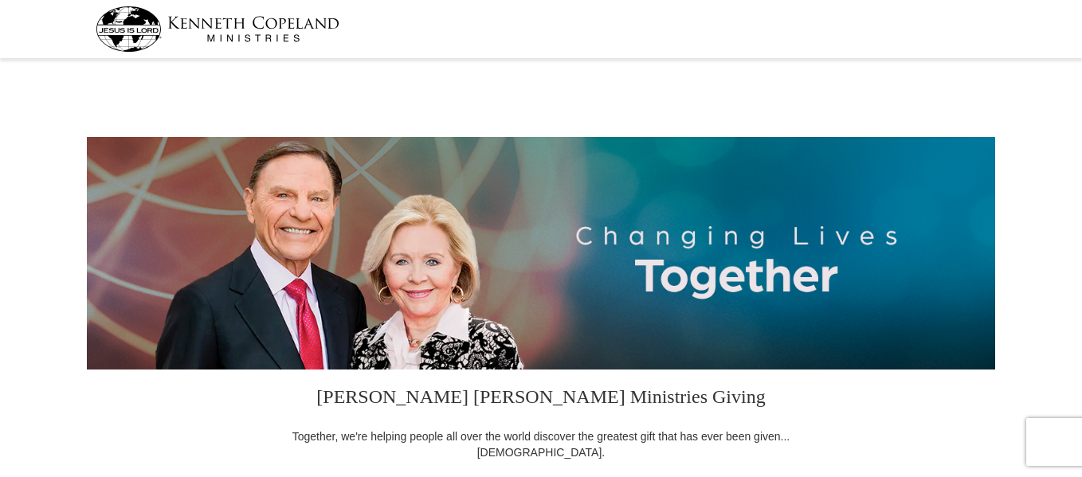
select select "CA"
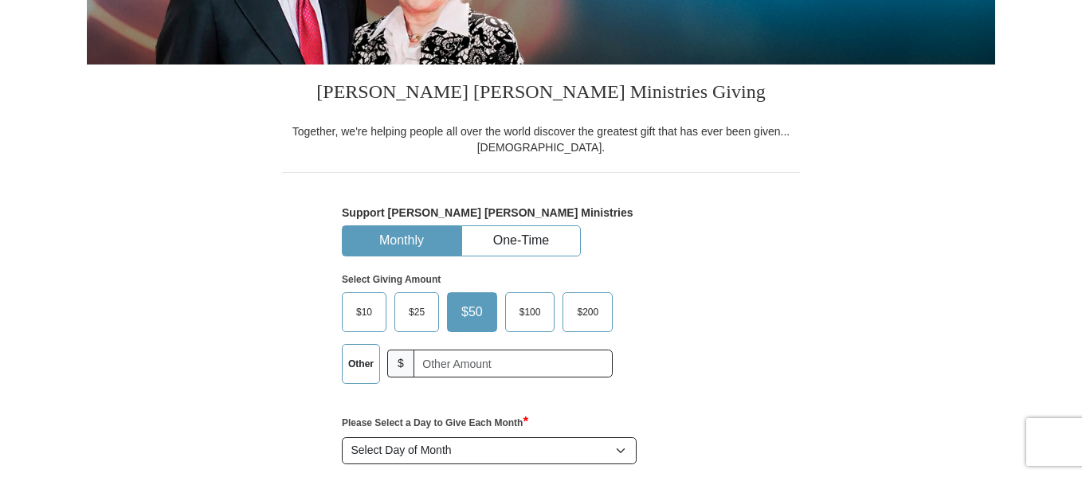
scroll to position [446, 0]
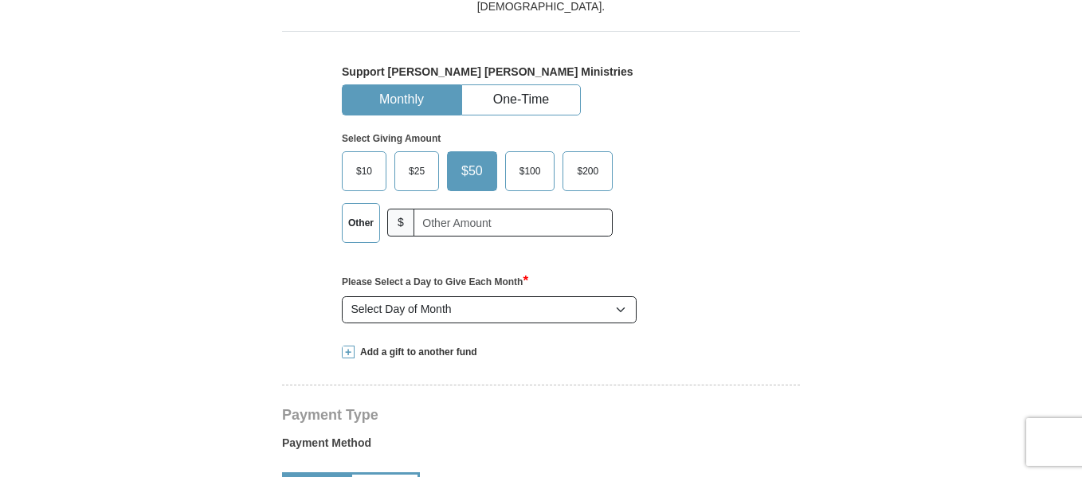
click at [429, 174] on span "$25" at bounding box center [417, 171] width 32 height 24
click at [0, 0] on input "$25" at bounding box center [0, 0] width 0 height 0
click at [312, 251] on div "Support [PERSON_NAME] [PERSON_NAME] Ministries Monthly One-Time Select Giving A…" at bounding box center [541, 180] width 518 height 298
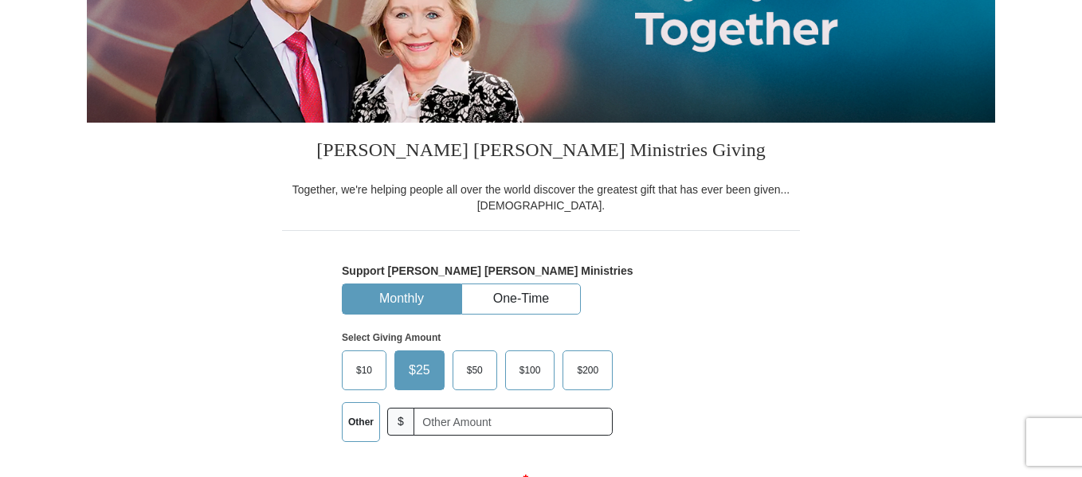
scroll to position [223, 0]
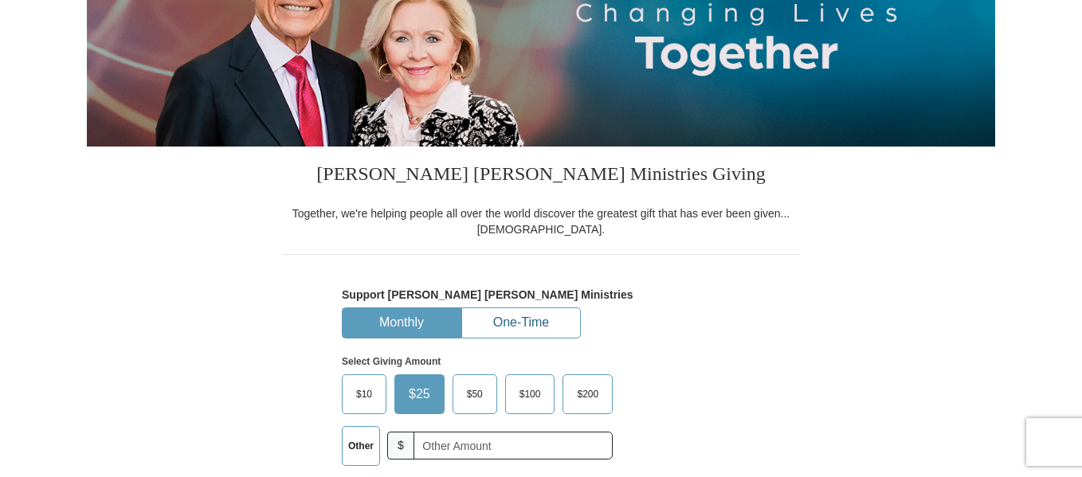
click at [547, 313] on button "One-Time" at bounding box center [521, 322] width 118 height 29
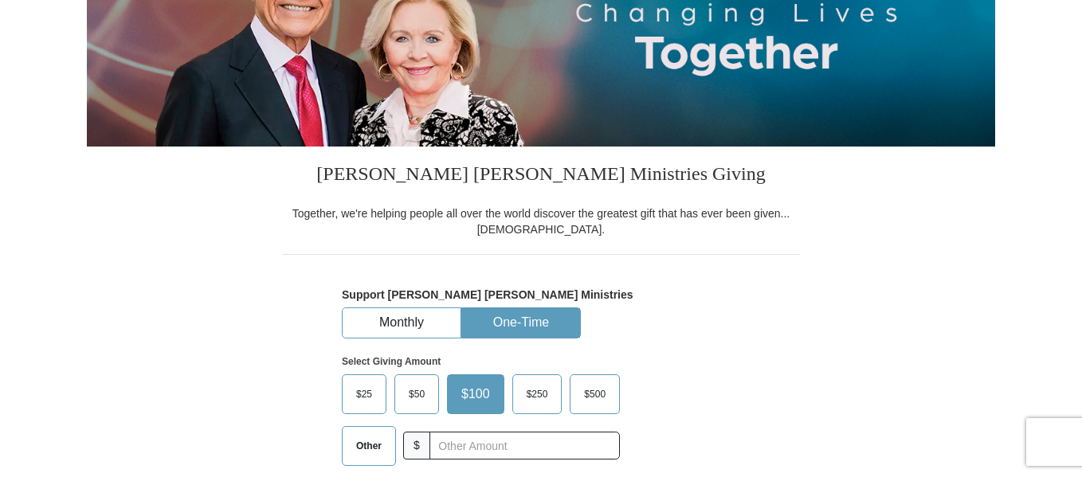
click at [722, 269] on div "Support [PERSON_NAME] [PERSON_NAME] Ministries Monthly One-Time Select Giving A…" at bounding box center [541, 366] width 518 height 224
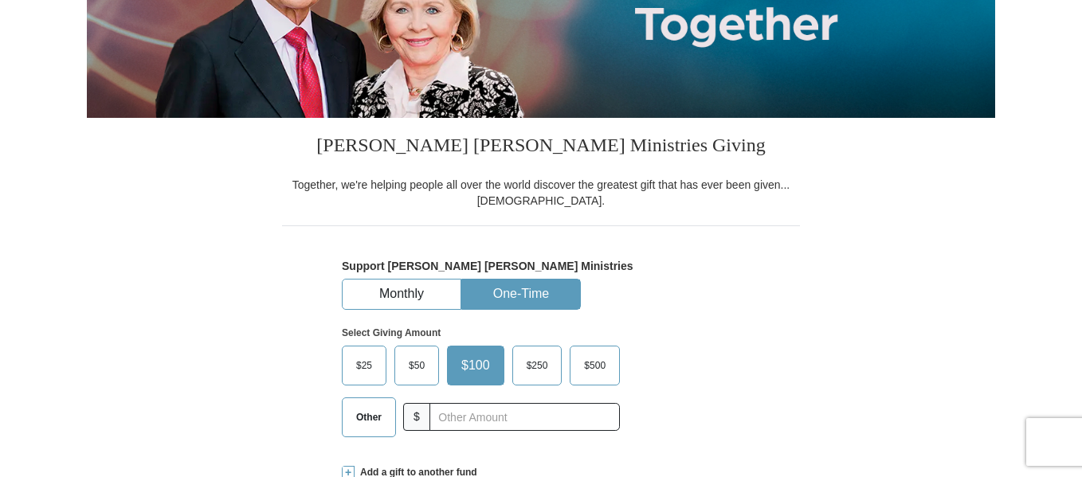
scroll to position [255, 0]
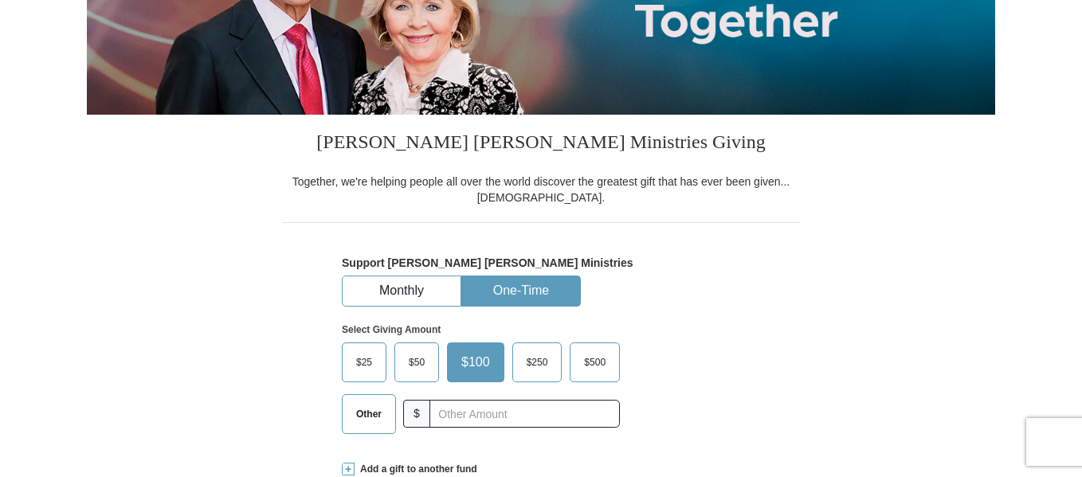
click at [374, 354] on span "$25" at bounding box center [364, 363] width 32 height 24
click at [0, 0] on input "$25" at bounding box center [0, 0] width 0 height 0
click at [288, 366] on div "Support [PERSON_NAME] [PERSON_NAME] Ministries Monthly One-Time Select Giving A…" at bounding box center [541, 334] width 518 height 224
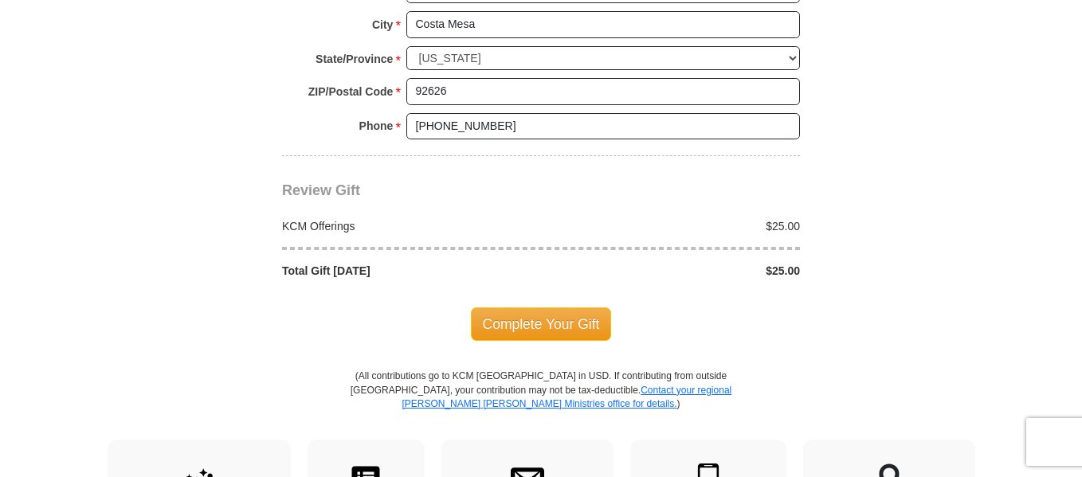
scroll to position [1370, 0]
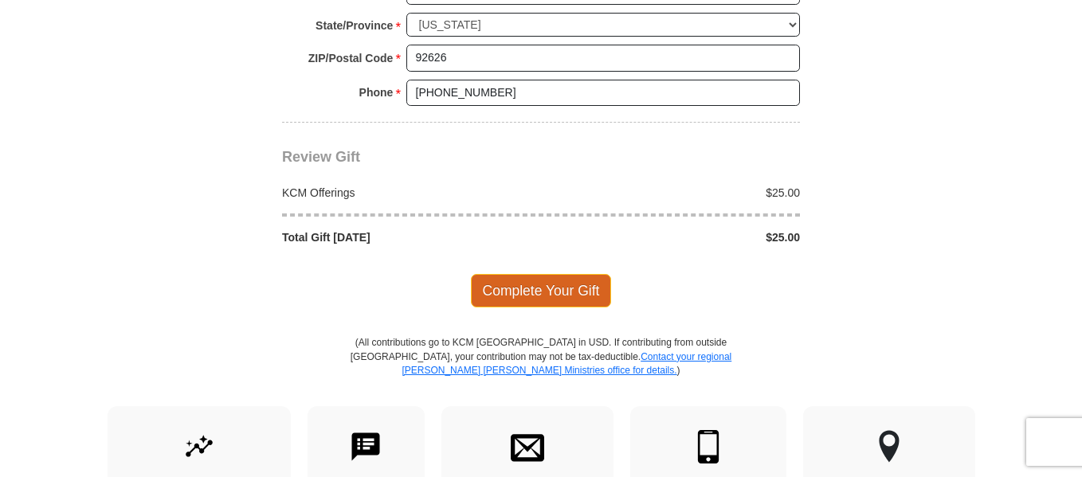
click at [586, 287] on span "Complete Your Gift" at bounding box center [541, 290] width 141 height 33
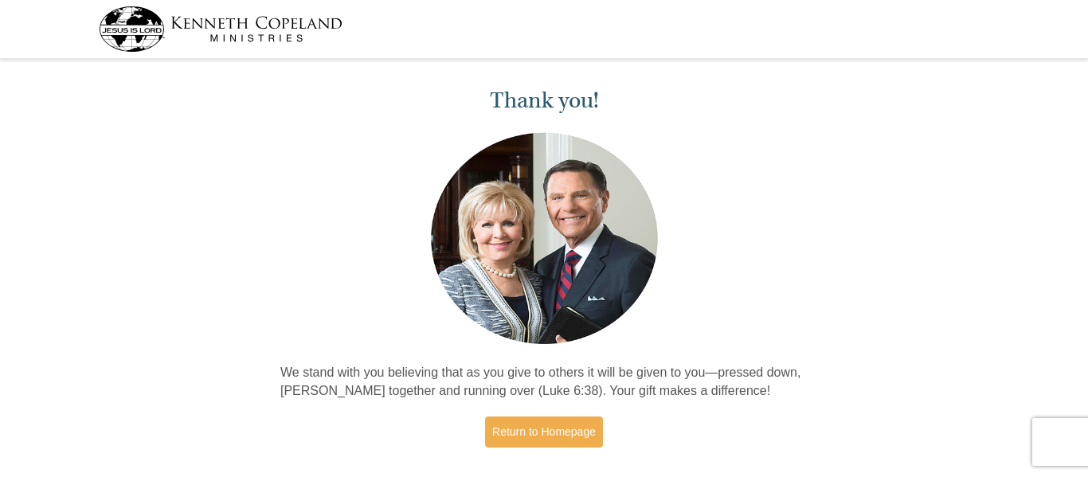
click at [922, 293] on div "Thank you! We stand with you believing that as you give to others it will be gi…" at bounding box center [544, 270] width 1088 height 412
click at [558, 437] on link "Return to Homepage" at bounding box center [544, 432] width 118 height 31
